Goal: Task Accomplishment & Management: Use online tool/utility

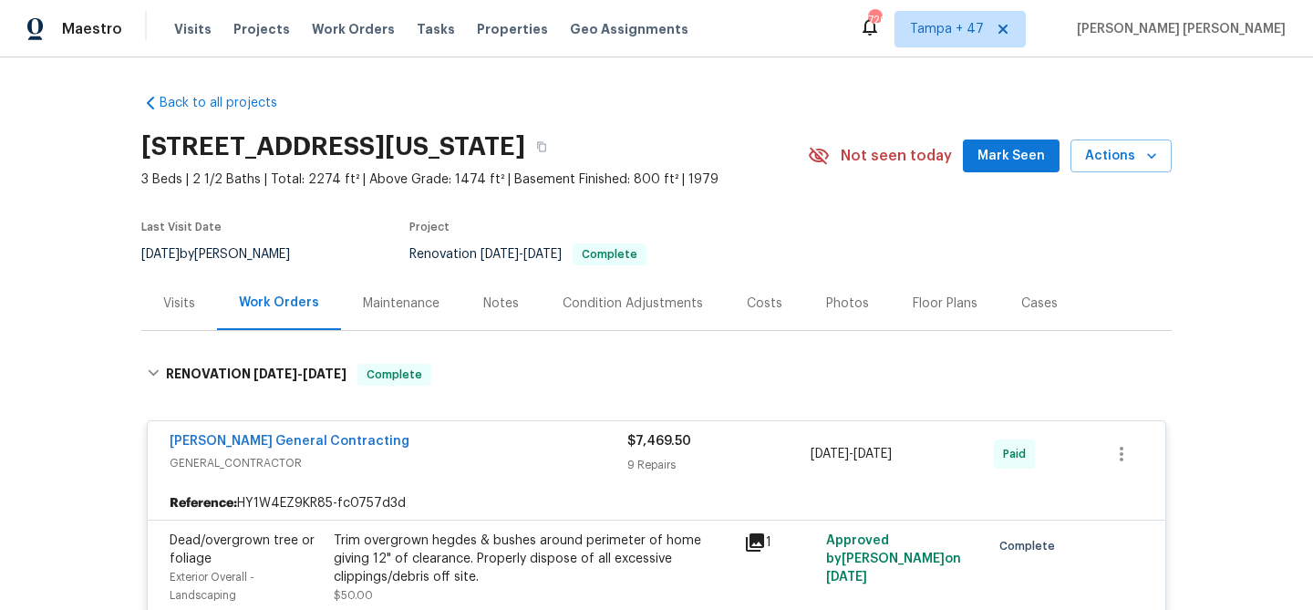
scroll to position [2367, 0]
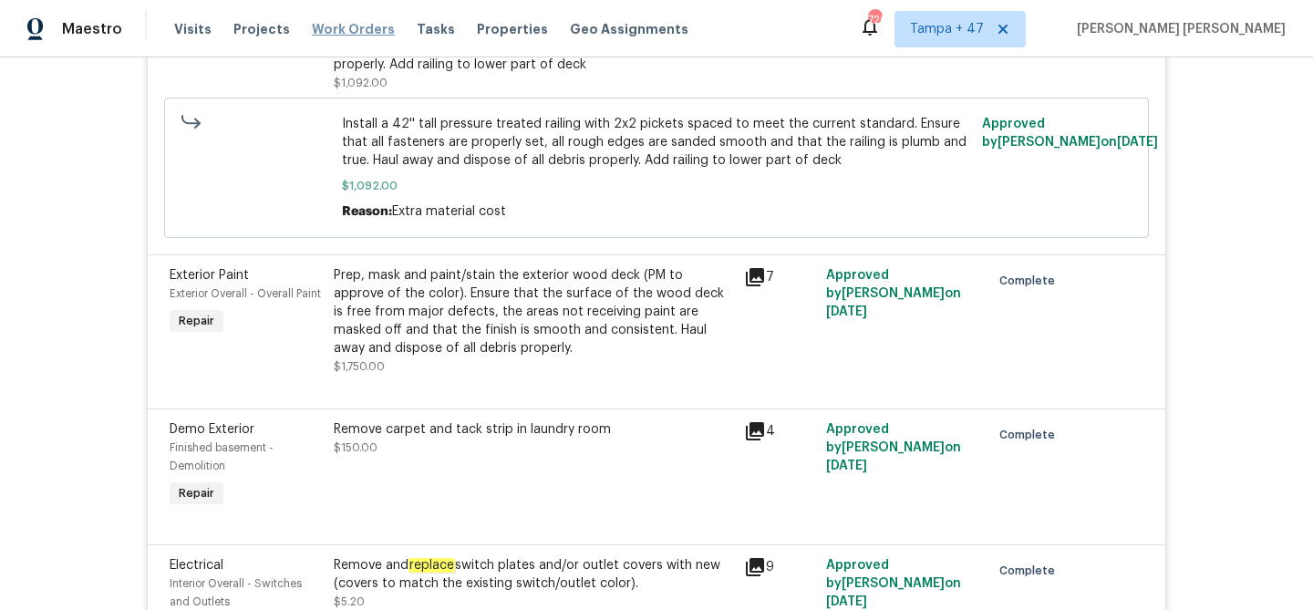
click at [352, 29] on span "Work Orders" at bounding box center [353, 29] width 83 height 18
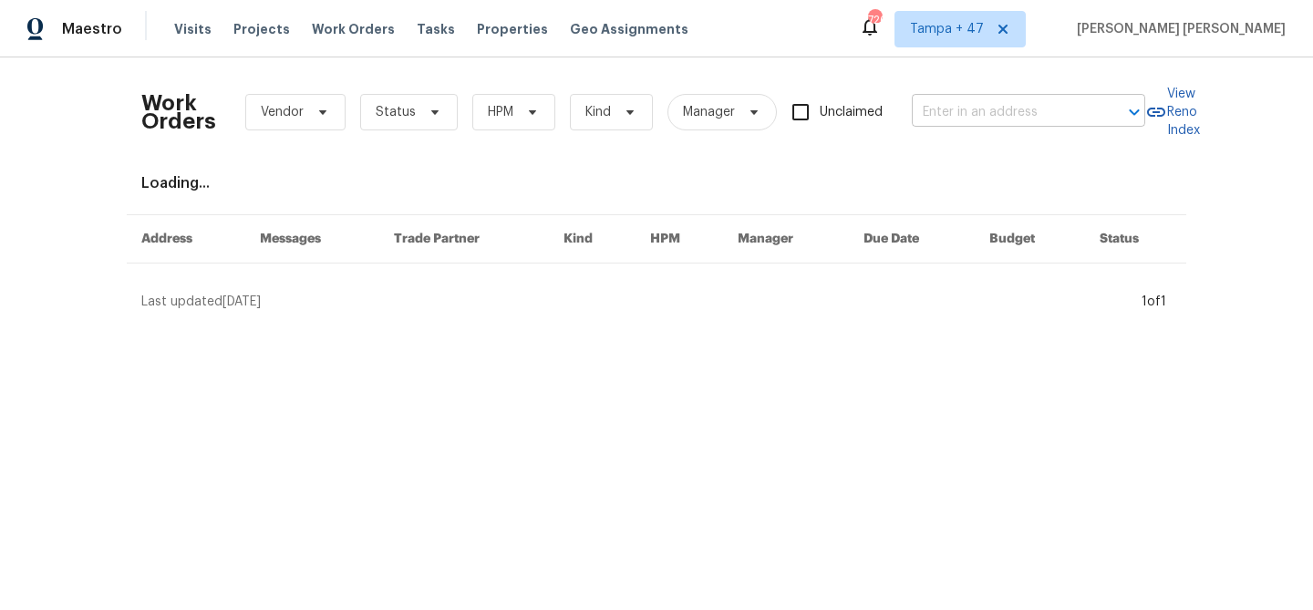
click at [1058, 117] on input "text" at bounding box center [1003, 112] width 182 height 28
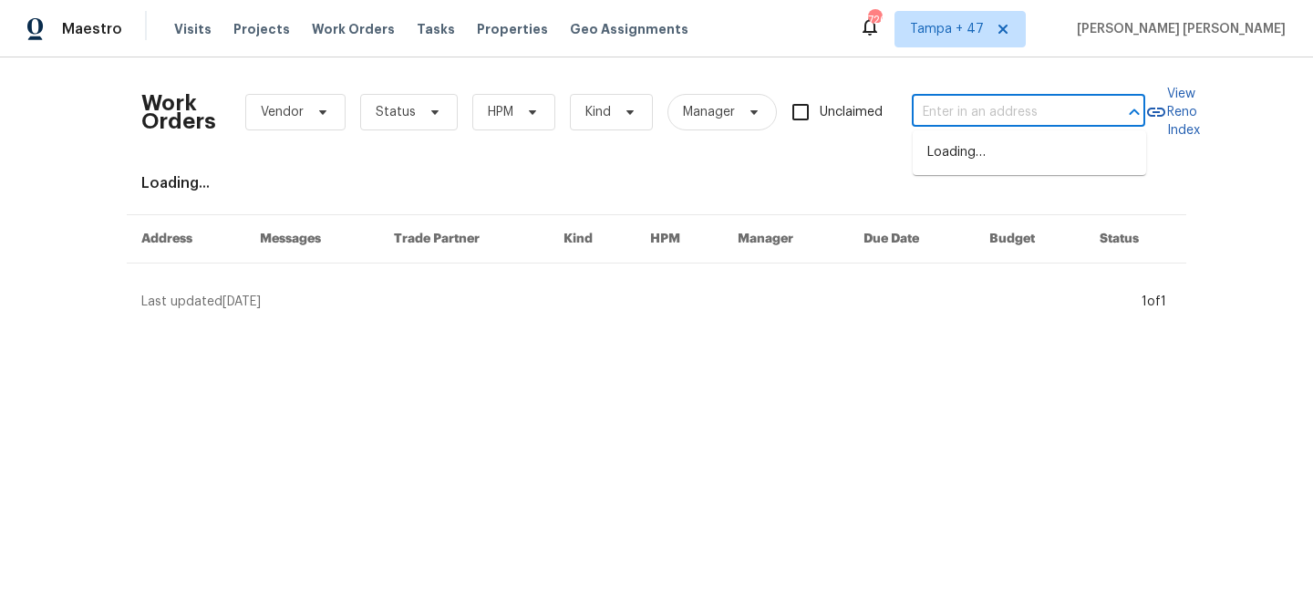
paste input "[STREET_ADDRESS]"
type input "[STREET_ADDRESS]"
click at [1036, 151] on li "[STREET_ADDRESS]" at bounding box center [1029, 153] width 233 height 30
type input "[STREET_ADDRESS]"
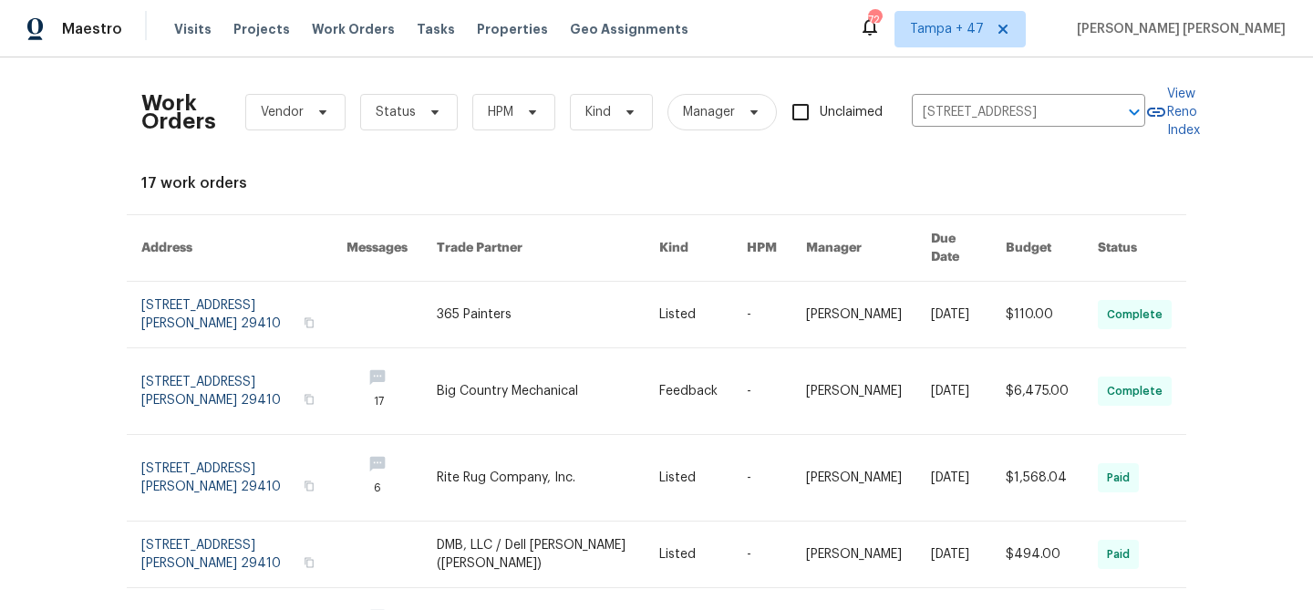
click at [979, 302] on link at bounding box center [968, 315] width 75 height 66
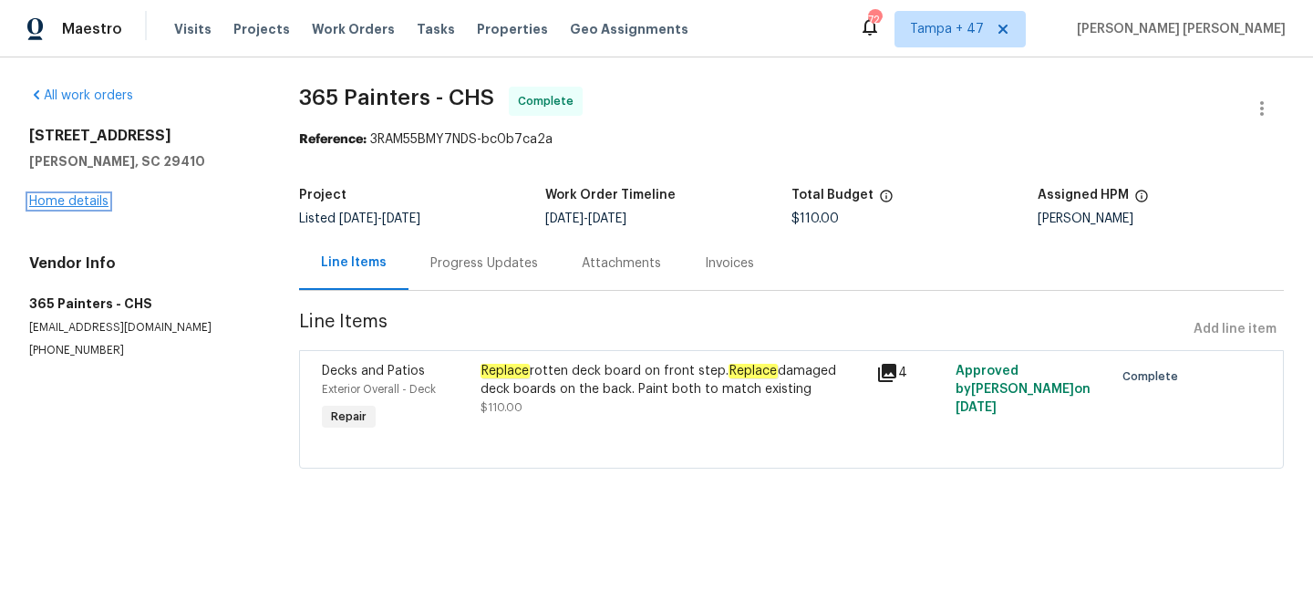
click at [88, 207] on link "Home details" at bounding box center [68, 201] width 79 height 13
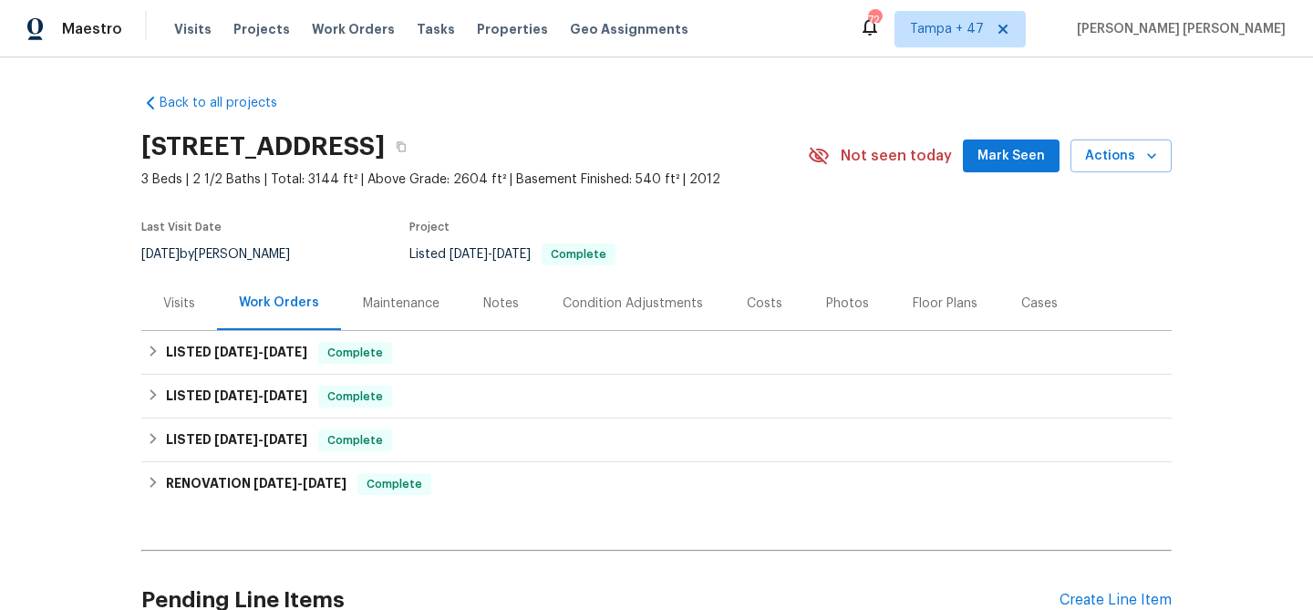
scroll to position [19, 0]
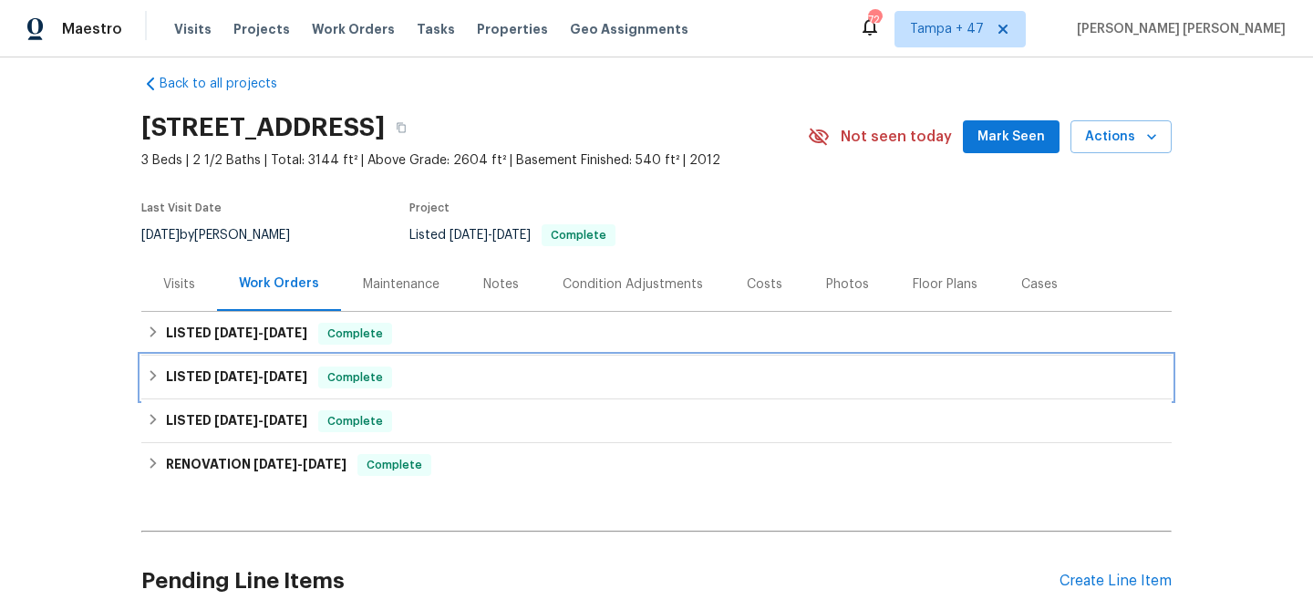
click at [388, 373] on div "LISTED [DATE] - [DATE] Complete" at bounding box center [656, 377] width 1019 height 22
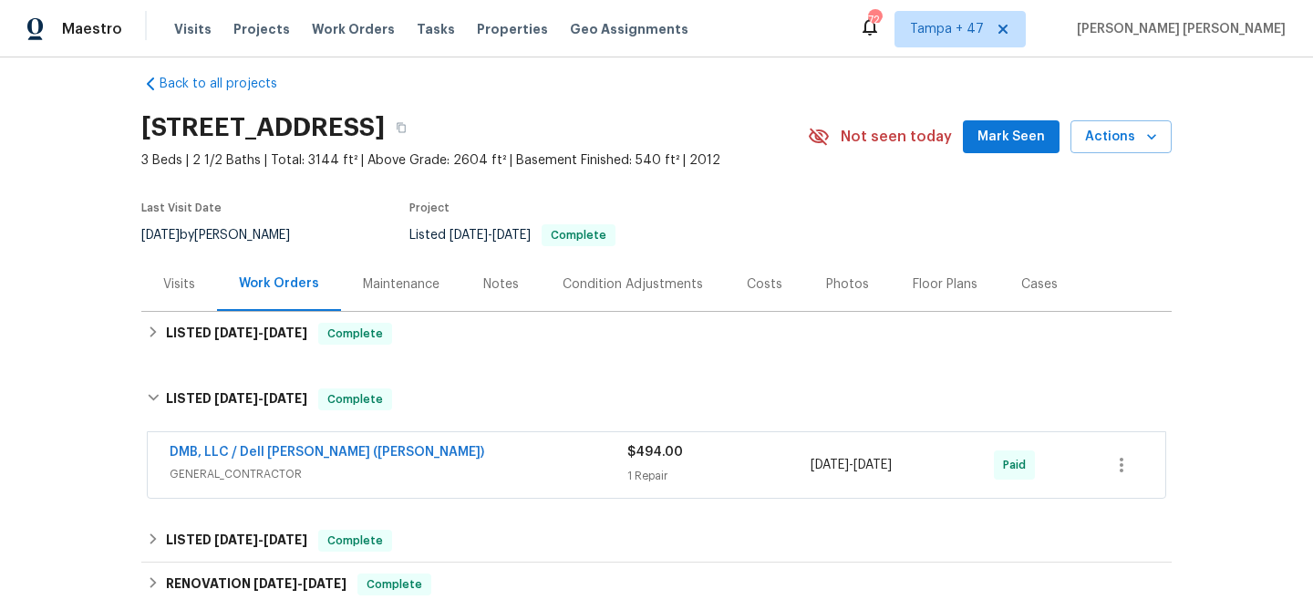
click at [499, 469] on span "GENERAL_CONTRACTOR" at bounding box center [399, 474] width 458 height 18
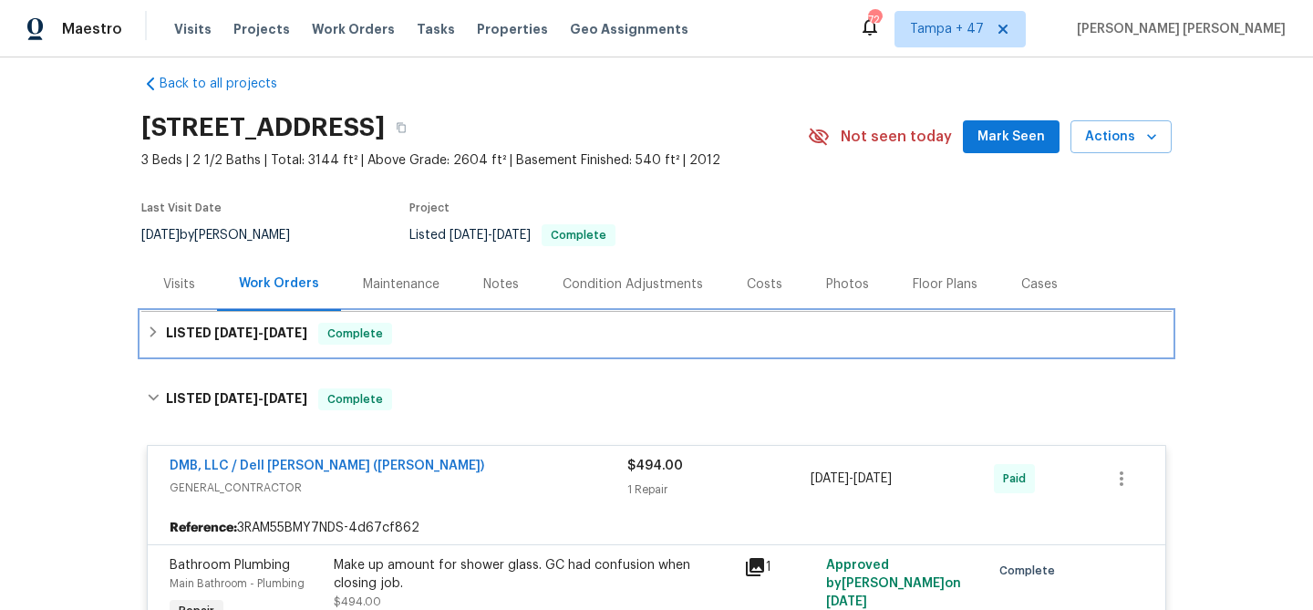
click at [543, 320] on div "LISTED [DATE] - [DATE] Complete" at bounding box center [656, 334] width 1030 height 44
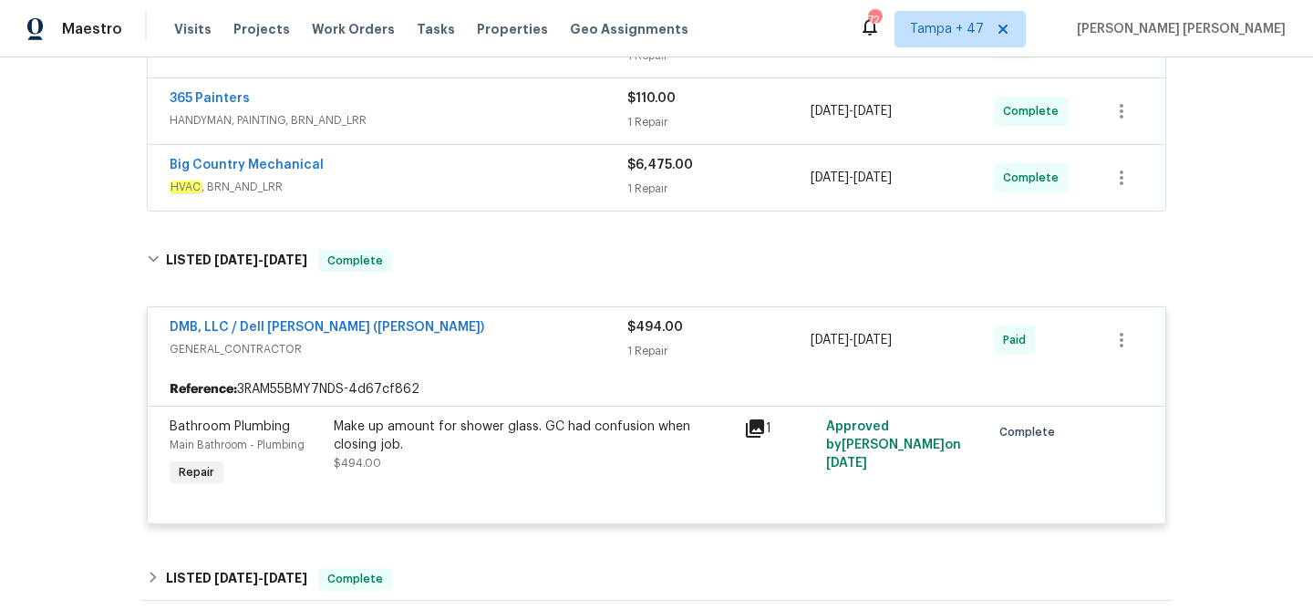
scroll to position [397, 0]
click at [566, 166] on div "Big Country Mechanical" at bounding box center [399, 165] width 458 height 22
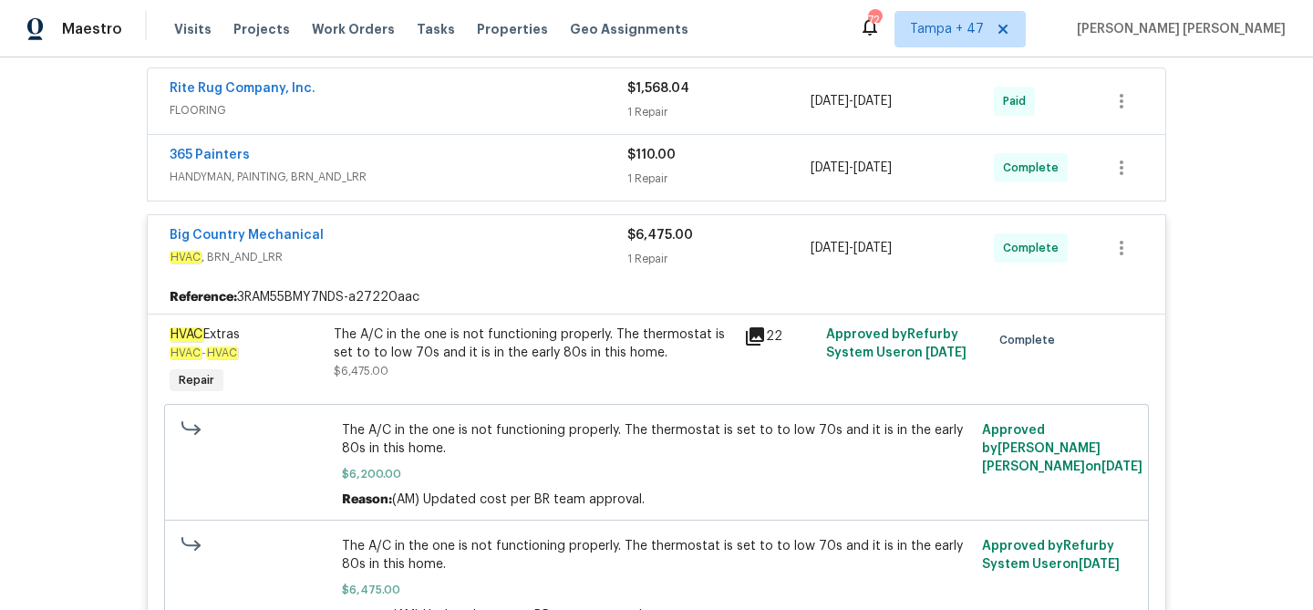
scroll to position [323, 0]
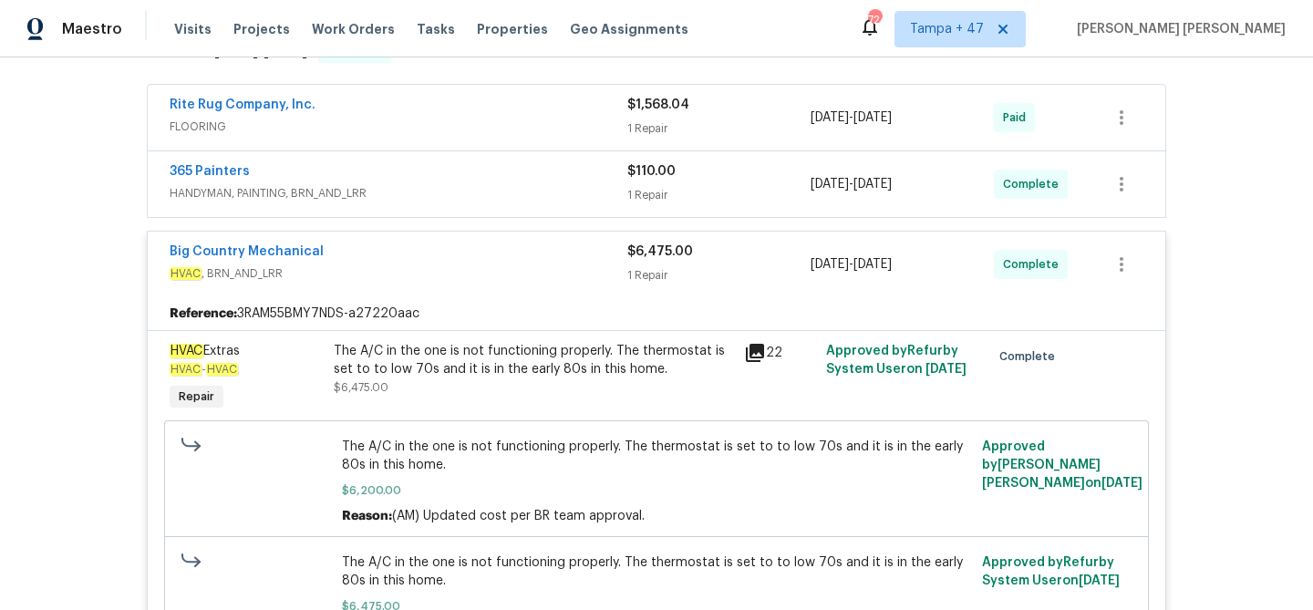
click at [566, 174] on div "365 Painters" at bounding box center [399, 173] width 458 height 22
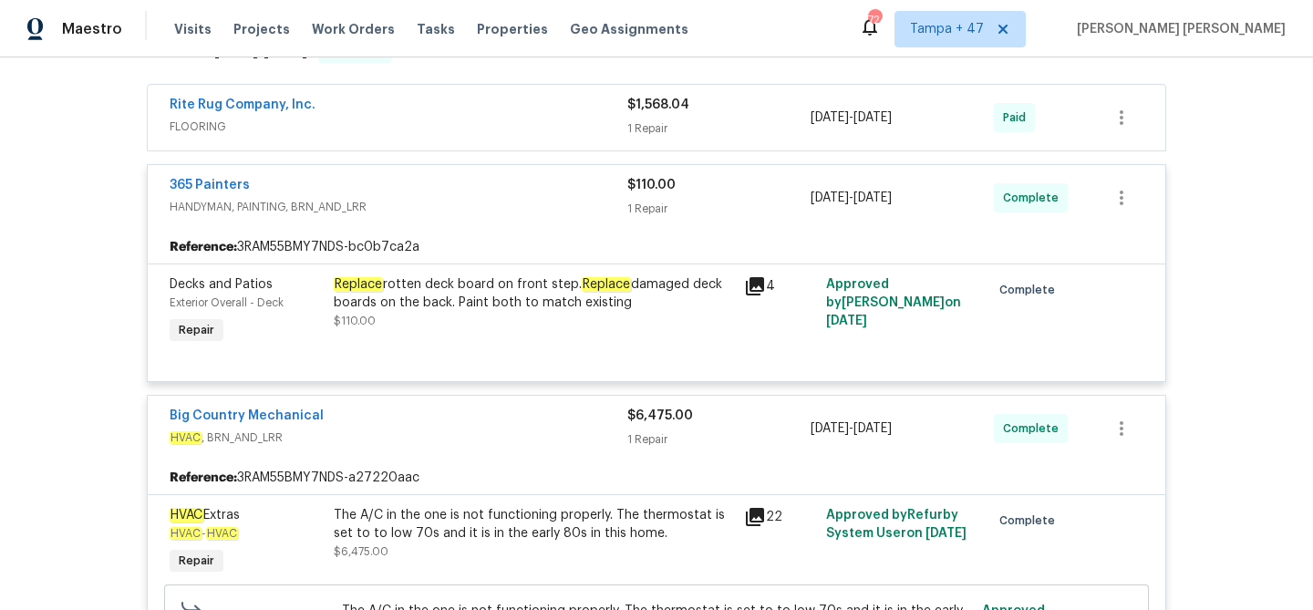
click at [588, 107] on div "Rite Rug Company, Inc." at bounding box center [399, 107] width 458 height 22
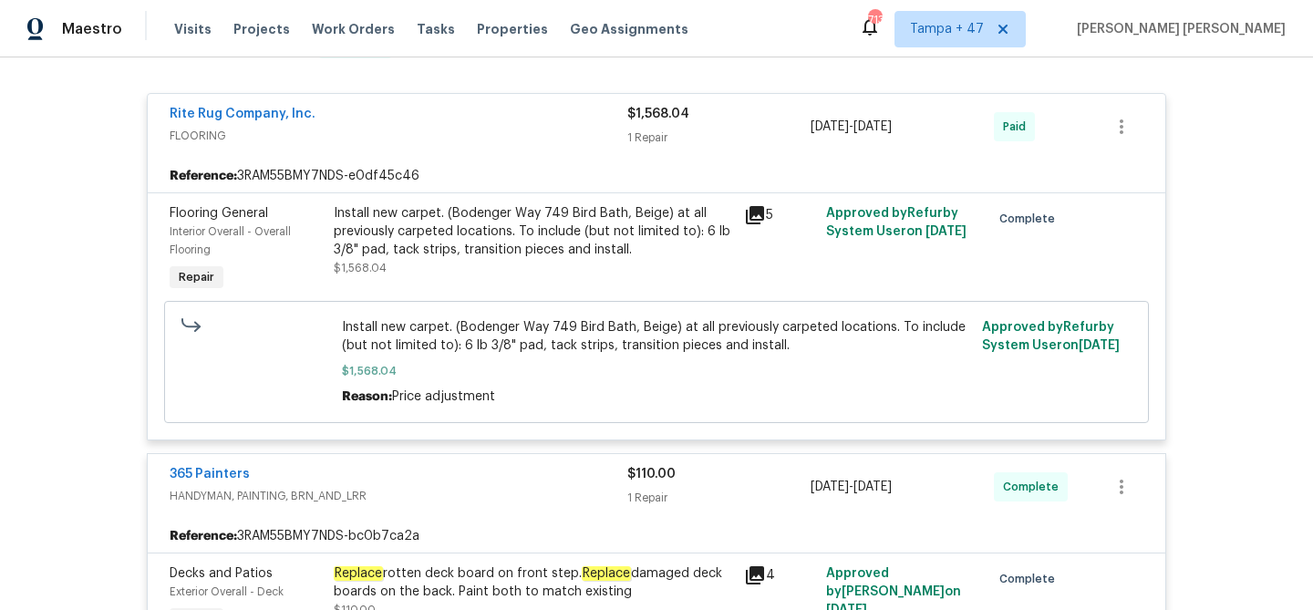
scroll to position [299, 0]
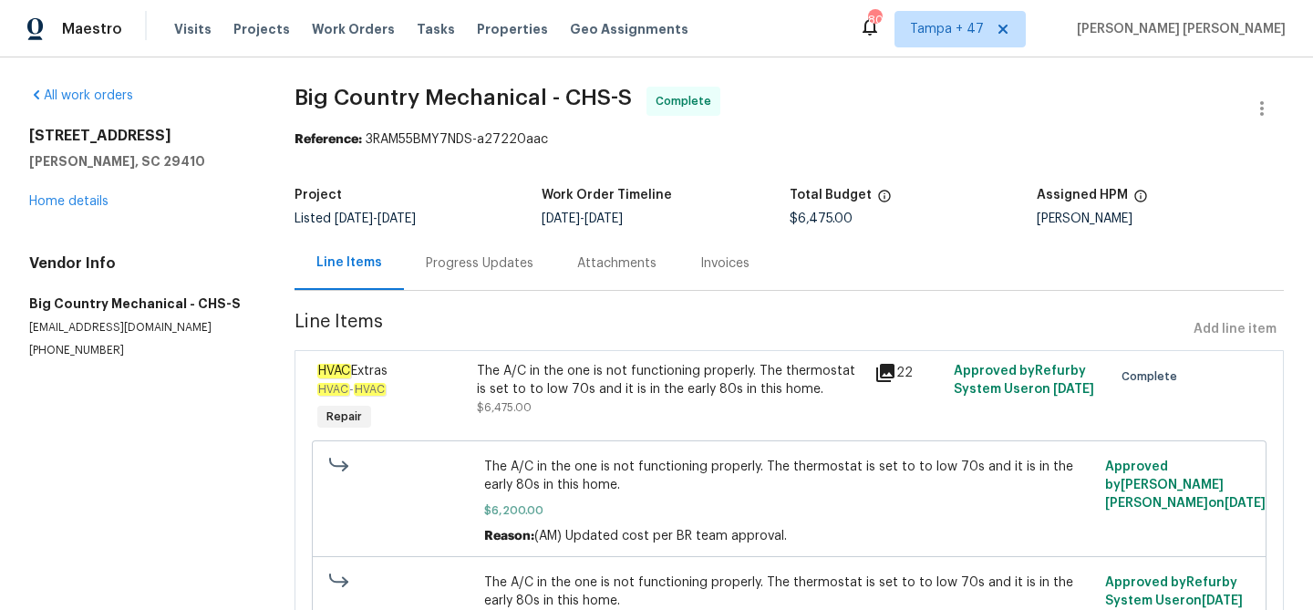
click at [501, 262] on div "Progress Updates" at bounding box center [480, 263] width 108 height 18
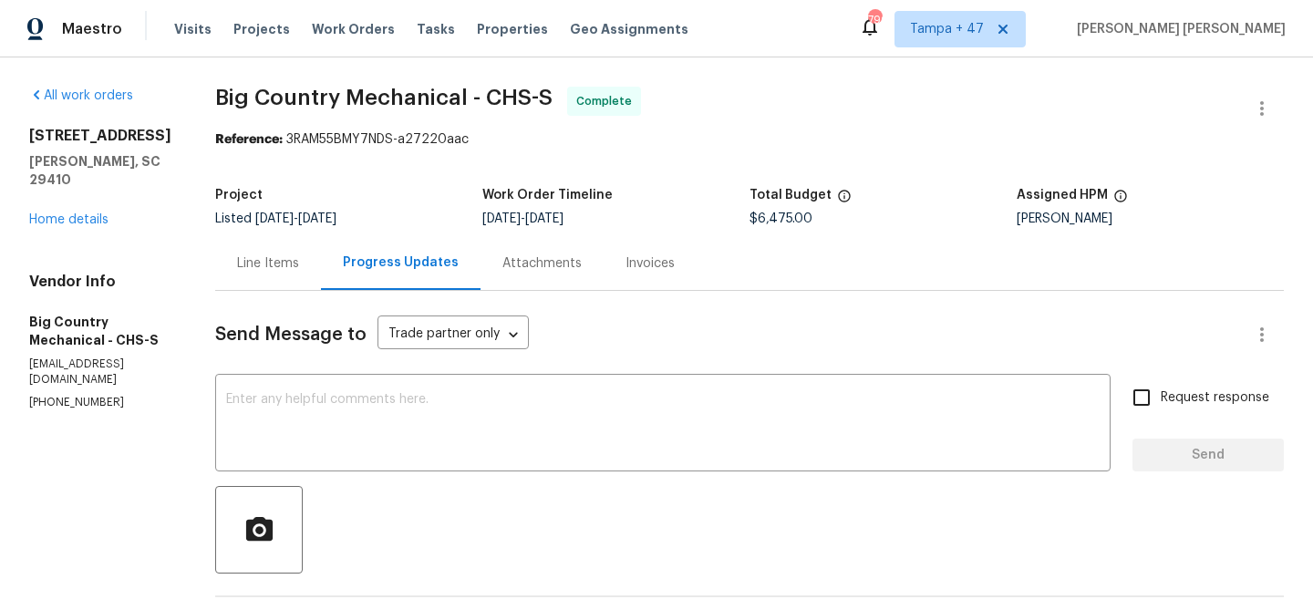
click at [258, 268] on div "Line Items" at bounding box center [268, 263] width 62 height 18
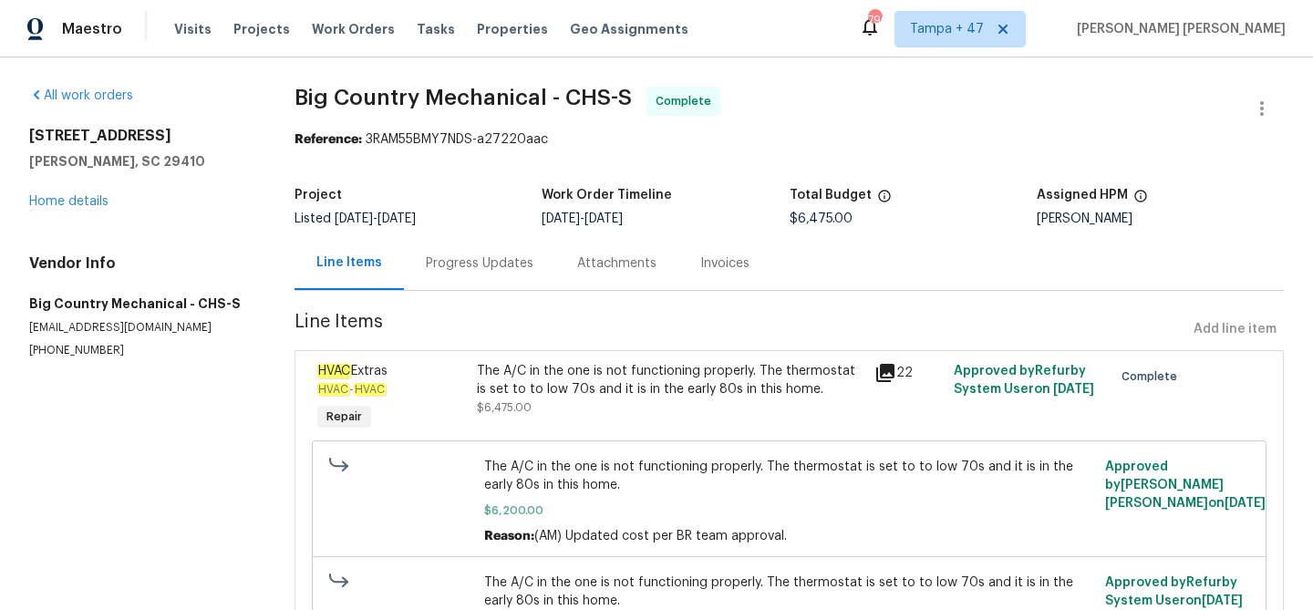
scroll to position [22, 0]
